Goal: Information Seeking & Learning: Learn about a topic

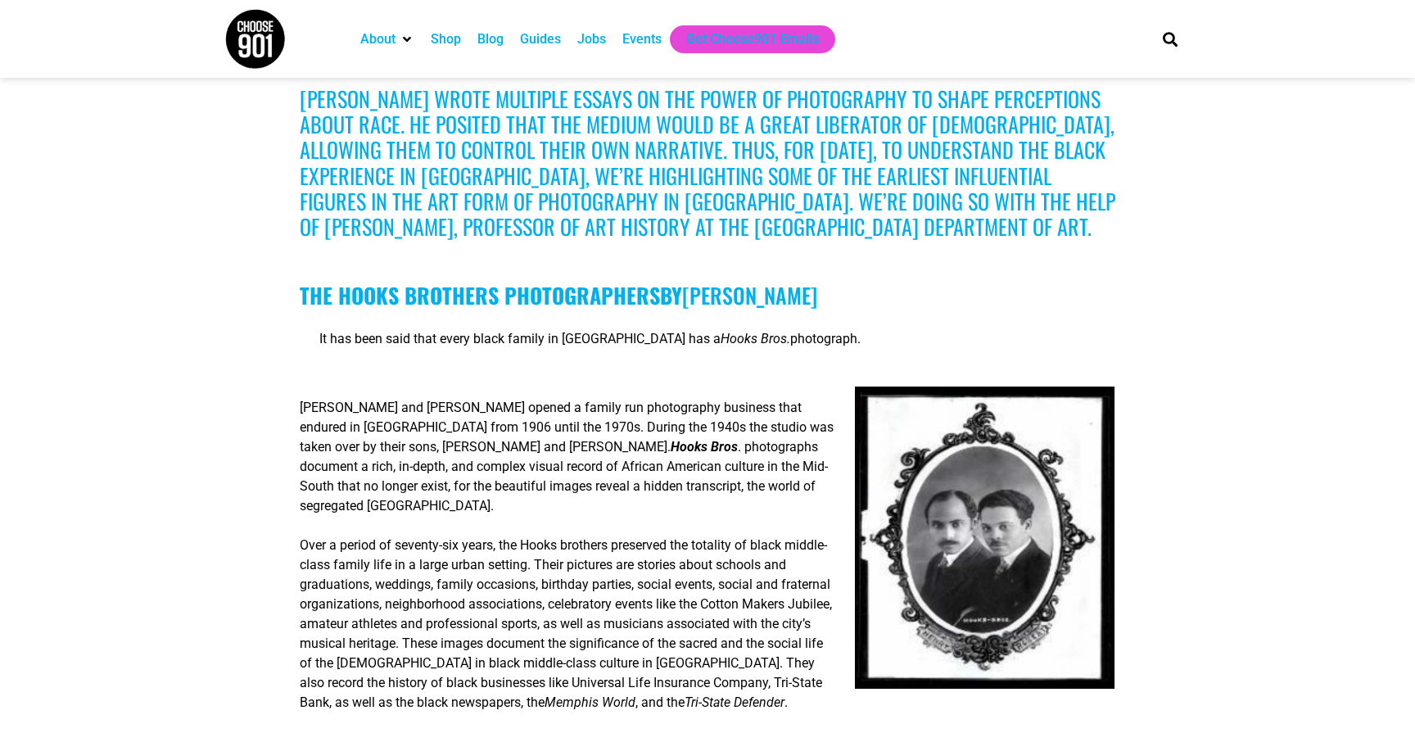
scroll to position [534, 0]
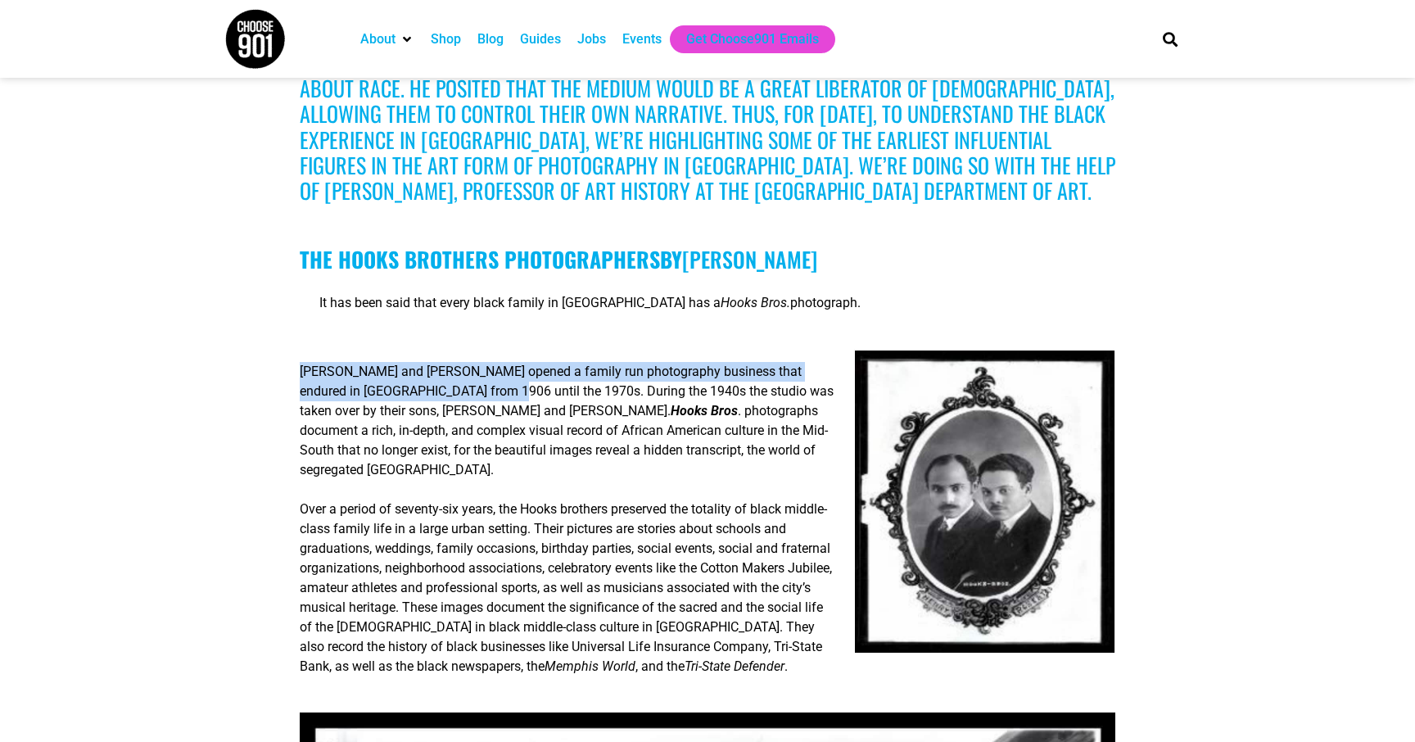
drag, startPoint x: 301, startPoint y: 396, endPoint x: 506, endPoint y: 410, distance: 206.1
click at [506, 410] on span "[PERSON_NAME] and [PERSON_NAME] opened a family run photography business that e…" at bounding box center [567, 391] width 534 height 55
copy span "[PERSON_NAME] and [PERSON_NAME] opened a family run photography business that e…"
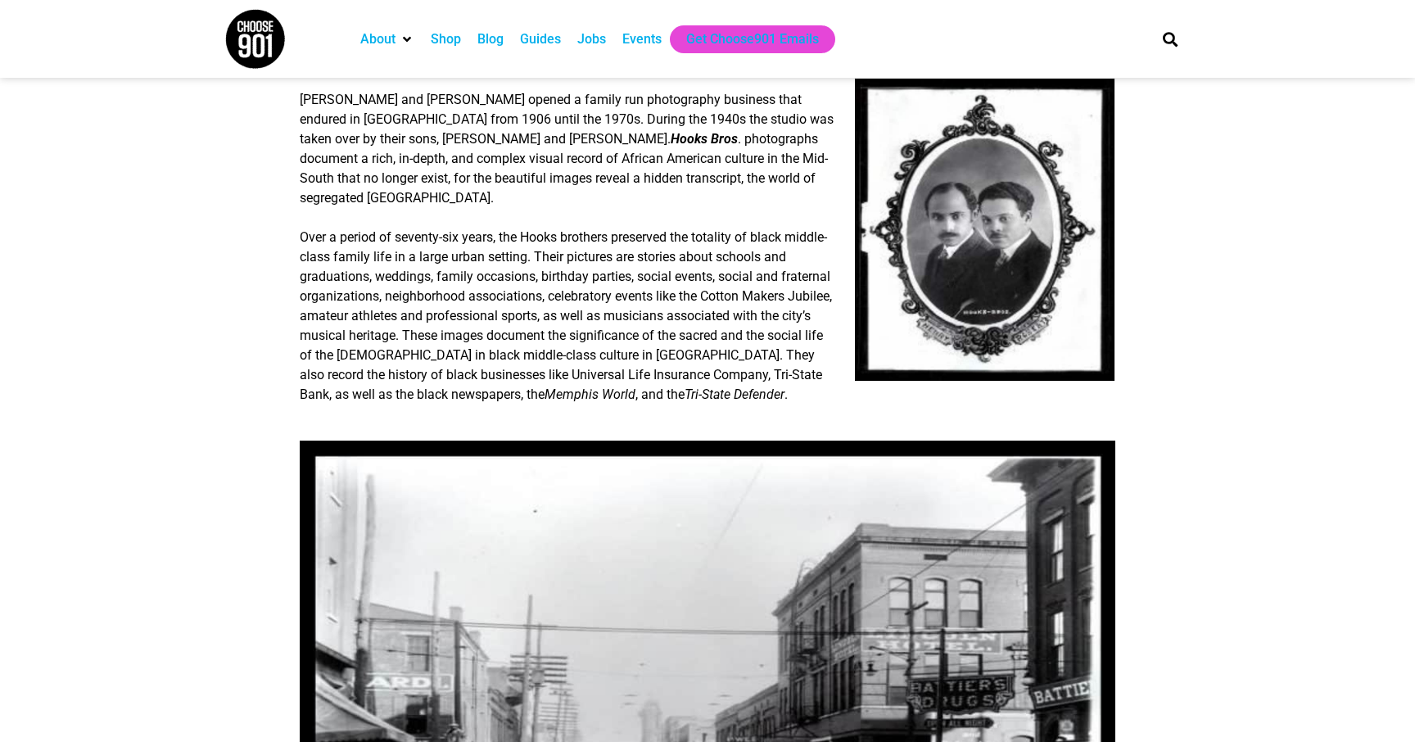
scroll to position [810, 0]
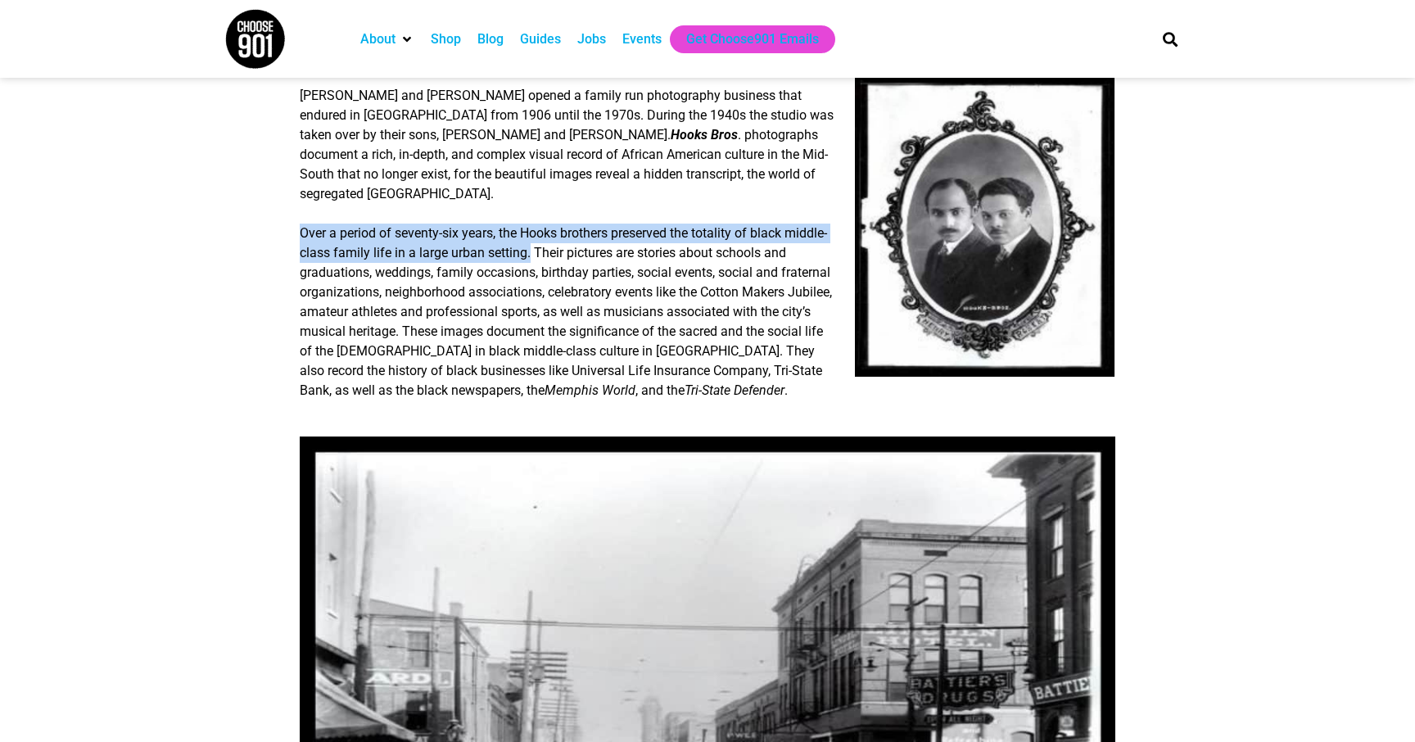
drag, startPoint x: 300, startPoint y: 241, endPoint x: 577, endPoint y: 253, distance: 277.9
click at [577, 253] on span "Over a period of seventy-six years, the Hooks brothers preserved the totality o…" at bounding box center [566, 311] width 532 height 173
copy span "Over a period of seventy-six years, the Hooks brothers preserved the totality o…"
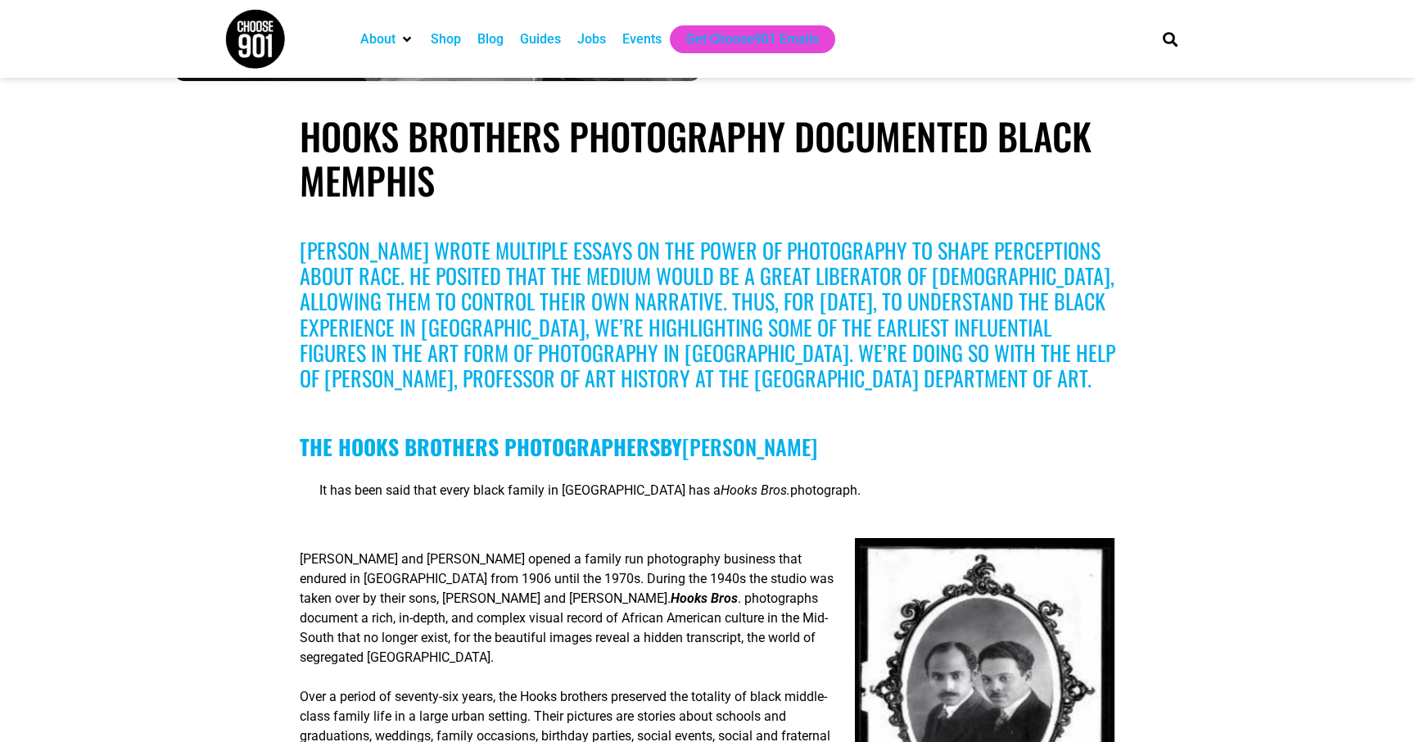
scroll to position [330, 0]
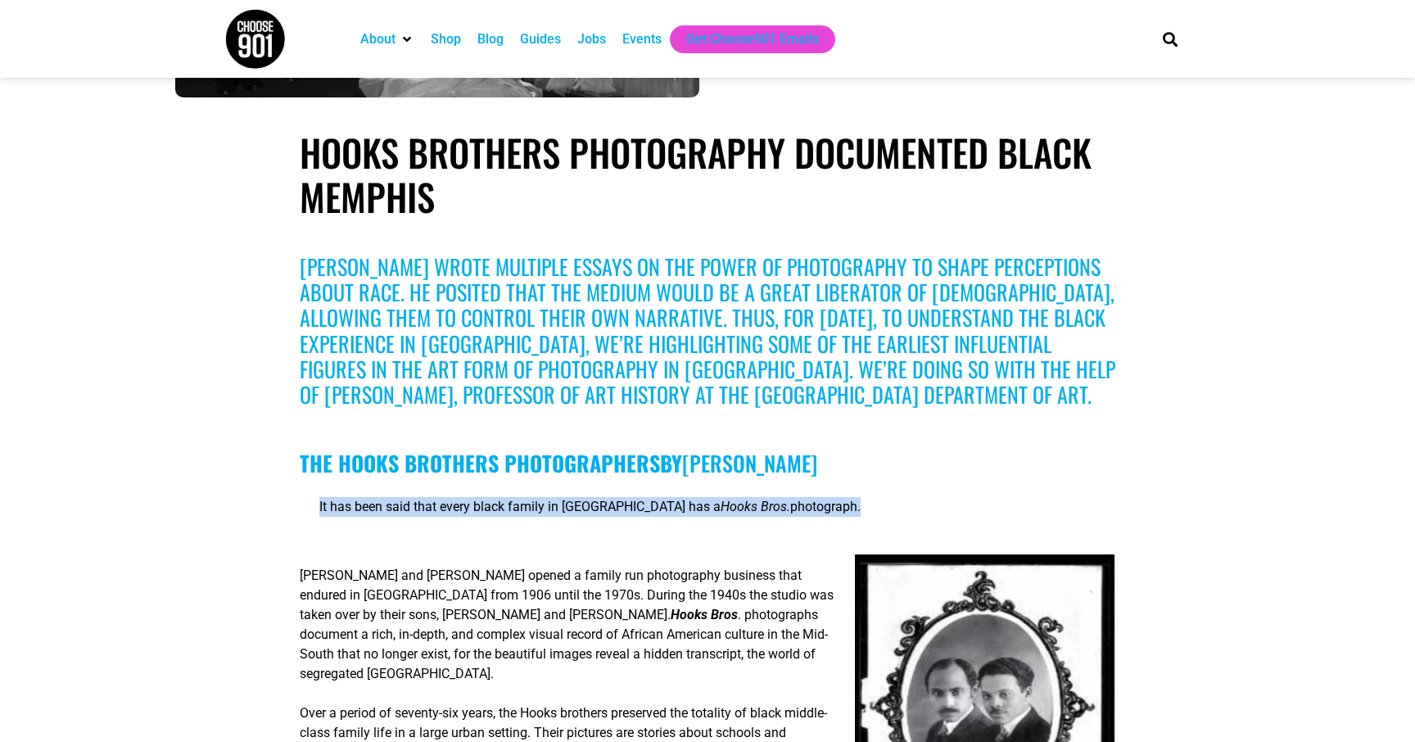
drag, startPoint x: 808, startPoint y: 533, endPoint x: 288, endPoint y: 521, distance: 521.1
copy p "It has been said that every black family in [GEOGRAPHIC_DATA] has a Hooks Bros.…"
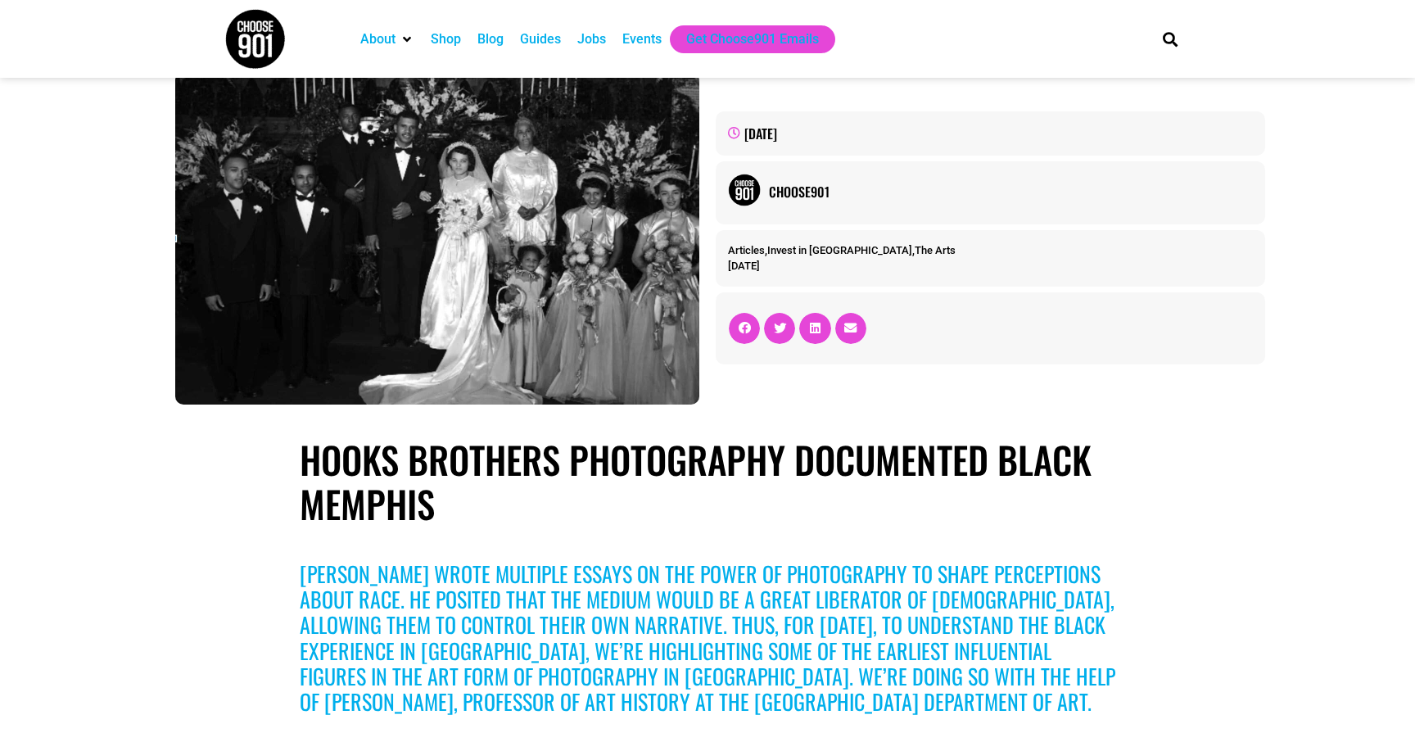
scroll to position [0, 0]
